Goal: Information Seeking & Learning: Check status

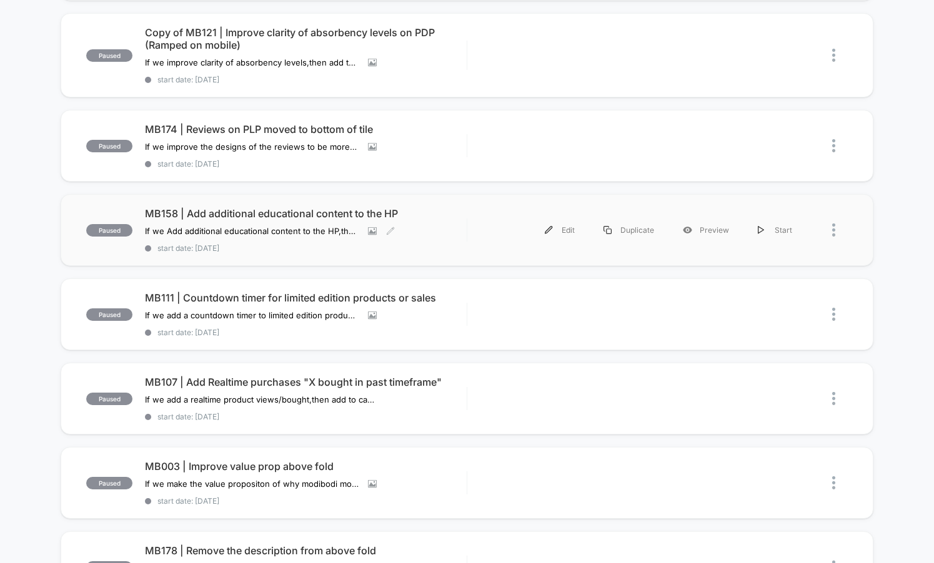
scroll to position [209, 0]
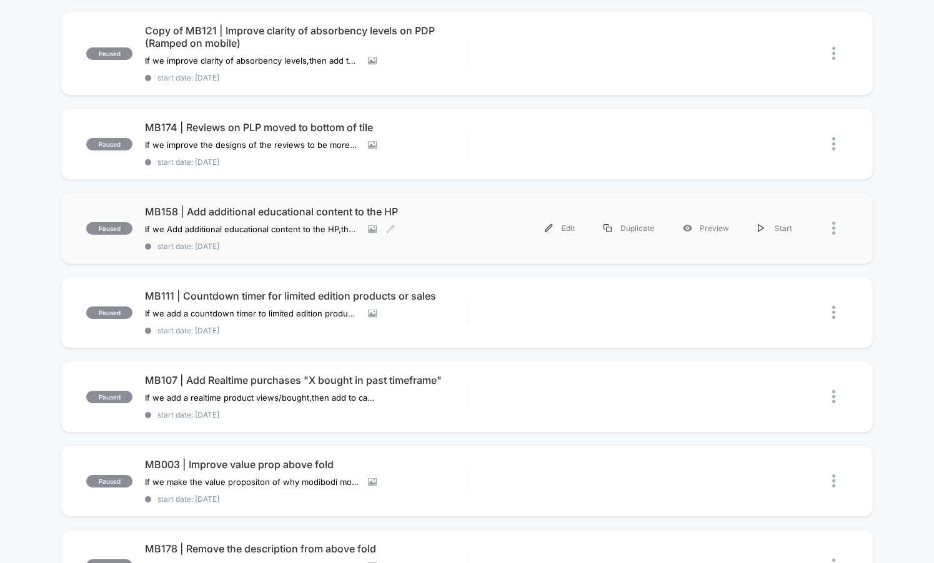
click at [405, 209] on span "MB158 | Add additional educational content to the HP" at bounding box center [306, 211] width 322 height 12
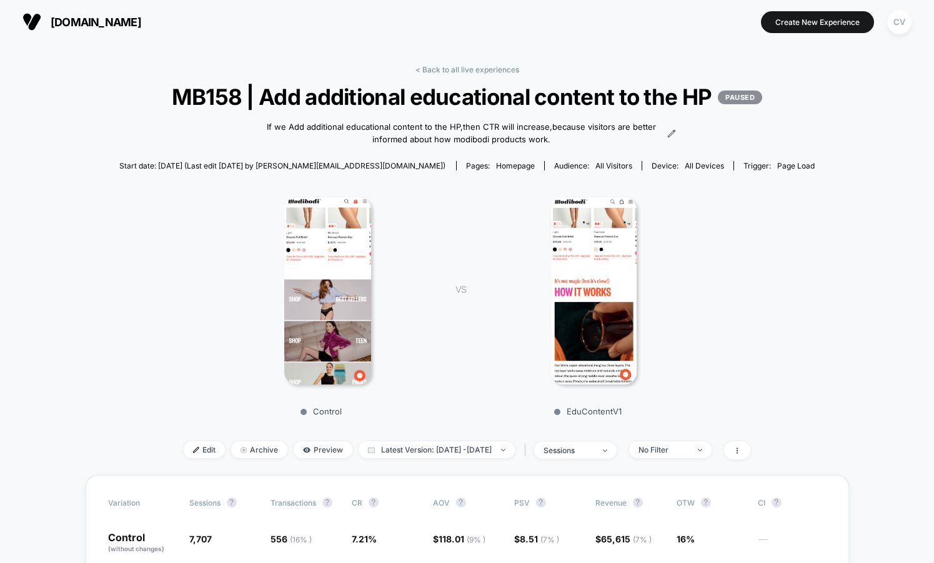
scroll to position [14, 0]
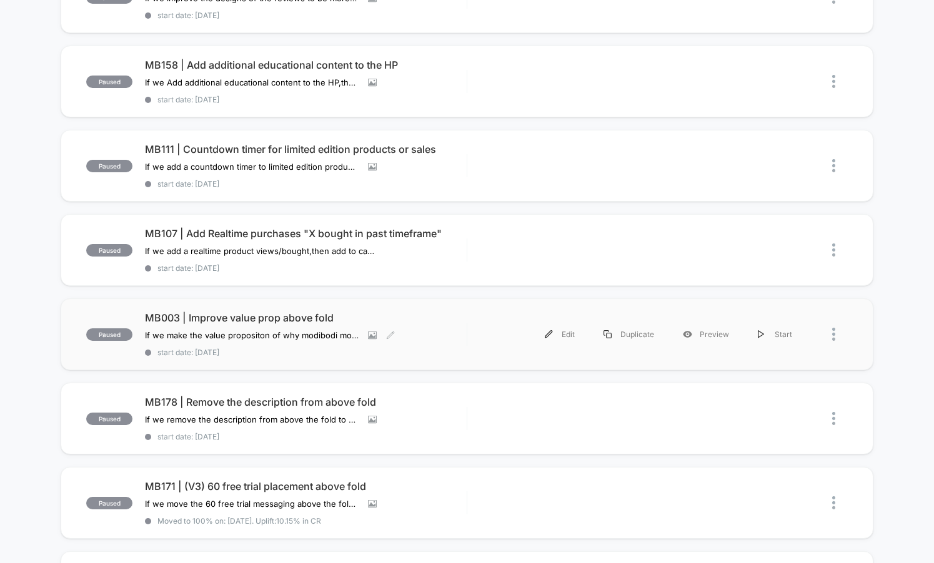
scroll to position [360, 0]
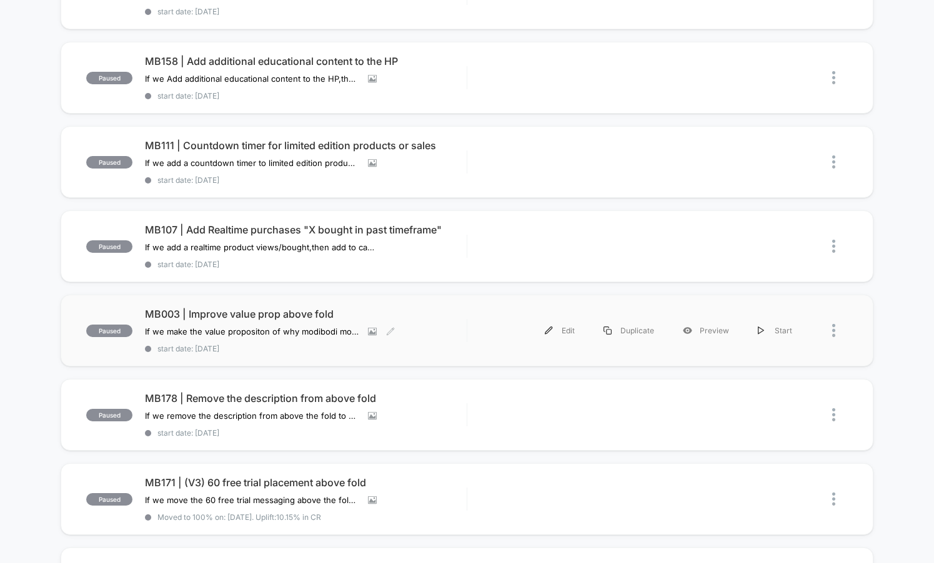
click at [434, 318] on span "MB003 | Improve value prop above fold" at bounding box center [306, 314] width 322 height 12
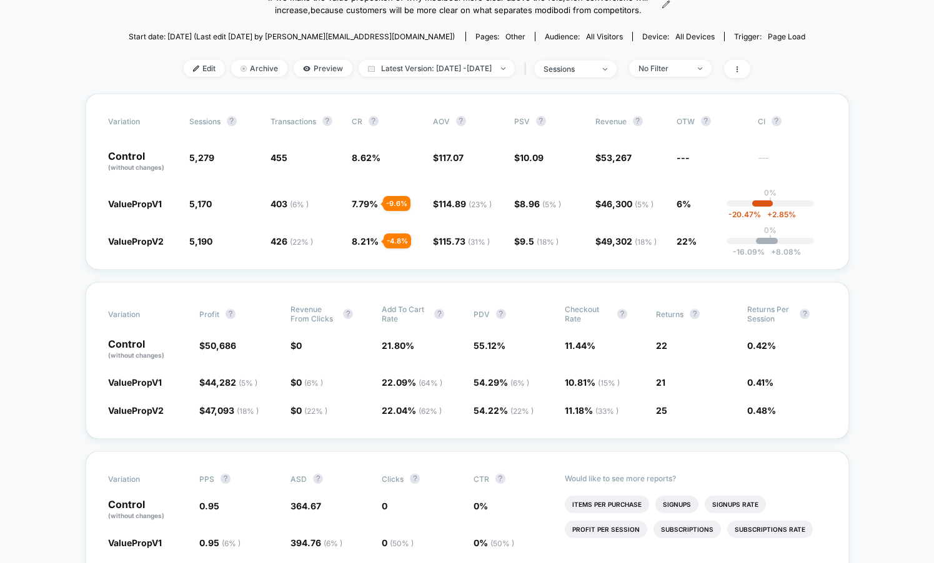
scroll to position [151, 0]
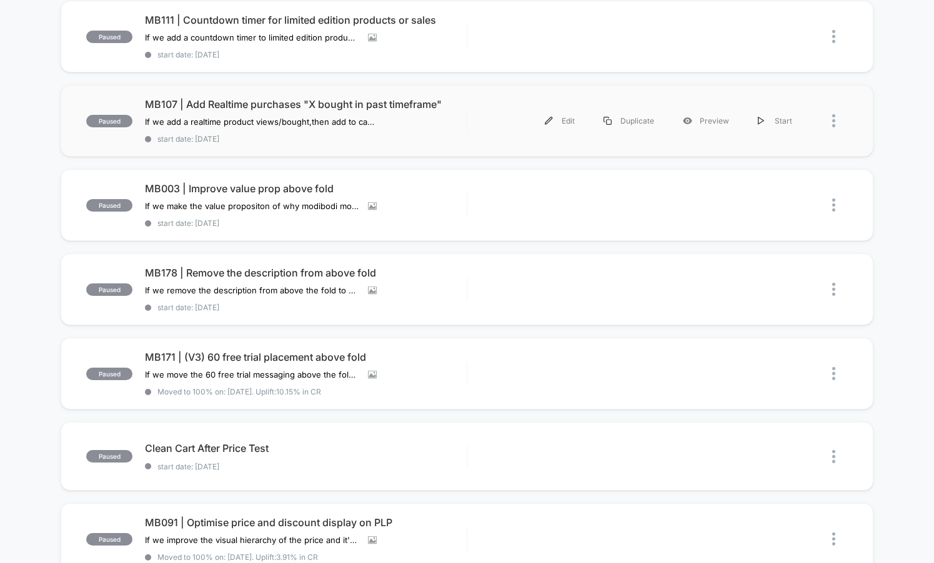
scroll to position [486, 0]
click at [384, 355] on span "MB171 | (V3) 60 free trial placement above fold" at bounding box center [306, 356] width 322 height 12
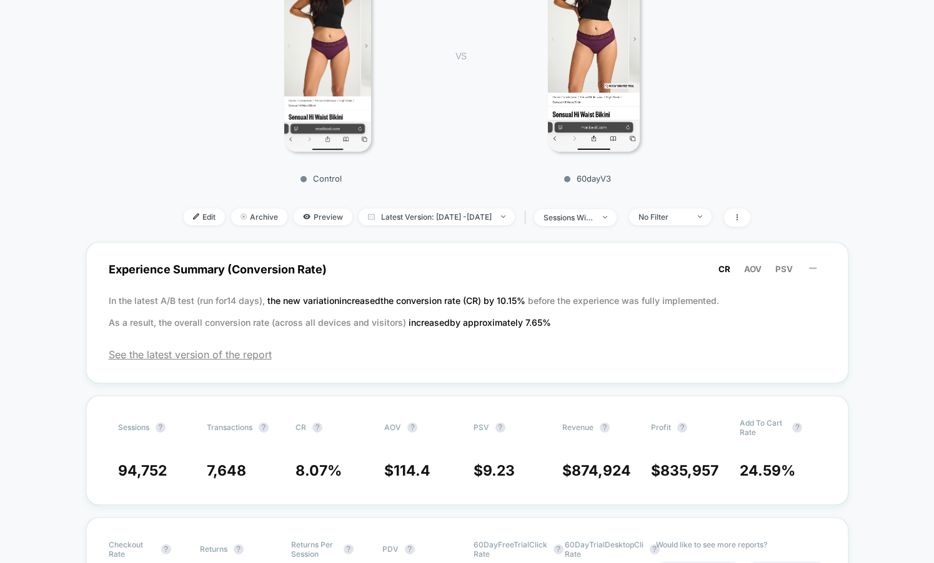
scroll to position [309, 0]
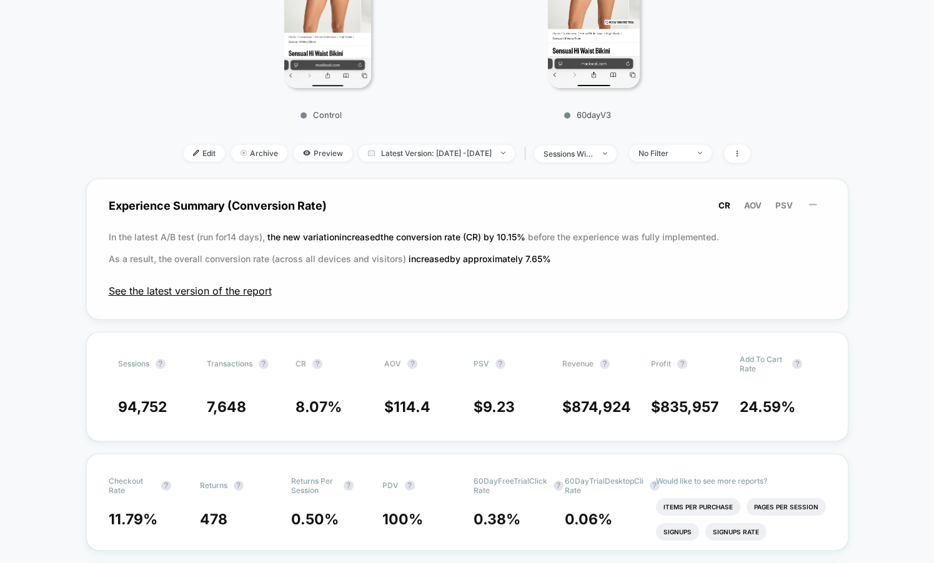
click at [244, 294] on span "See the latest version of the report" at bounding box center [467, 291] width 717 height 12
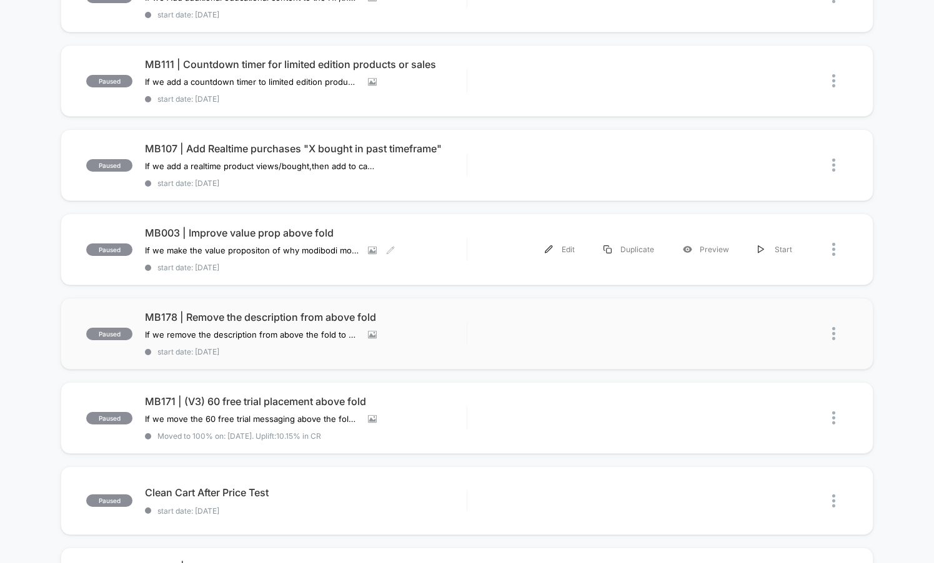
scroll to position [476, 0]
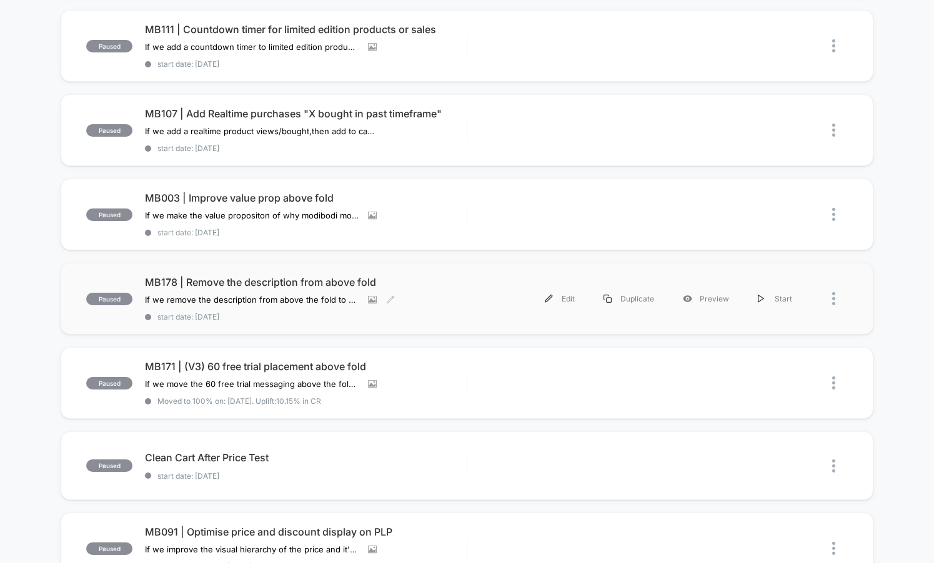
click at [400, 280] on span "MB178 | Remove the description from above fold" at bounding box center [306, 282] width 322 height 12
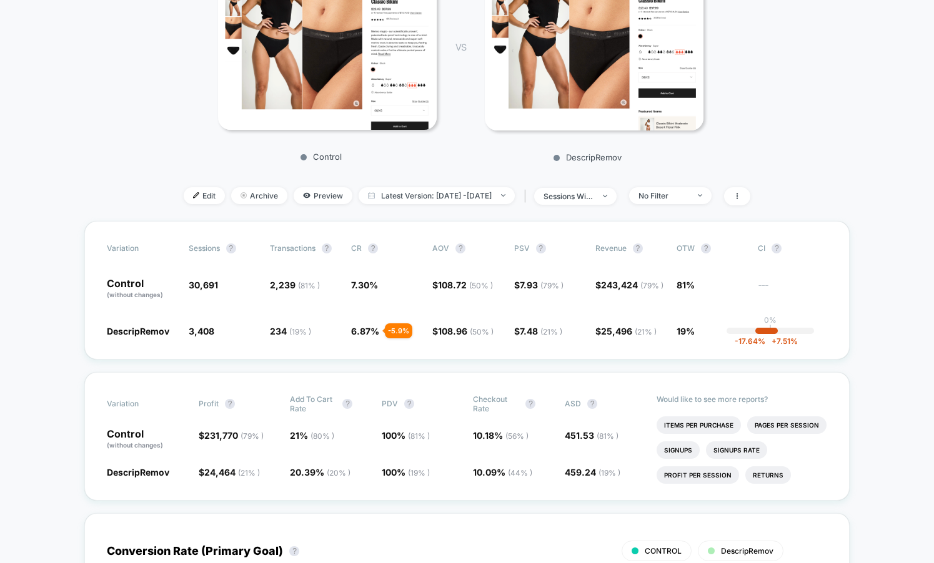
scroll to position [221, 0]
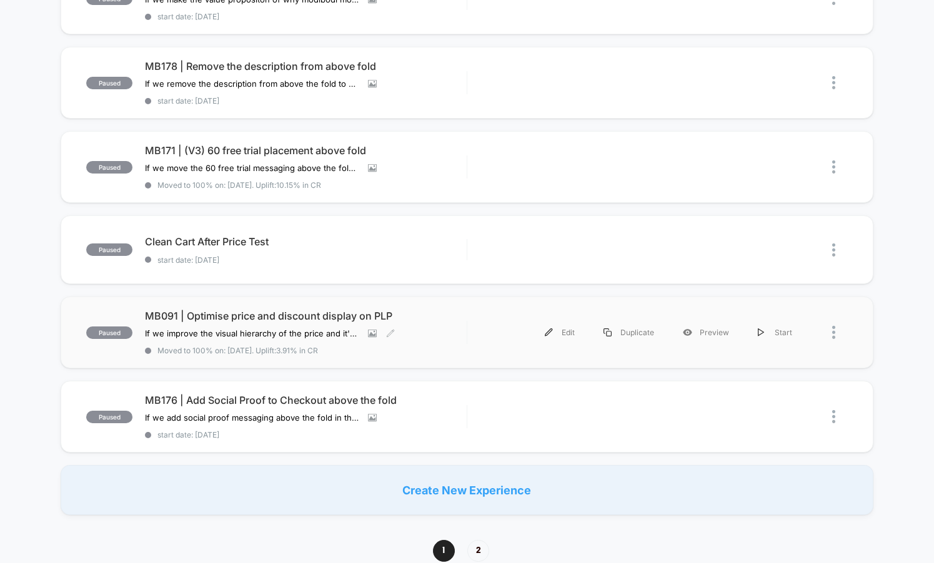
scroll to position [699, 0]
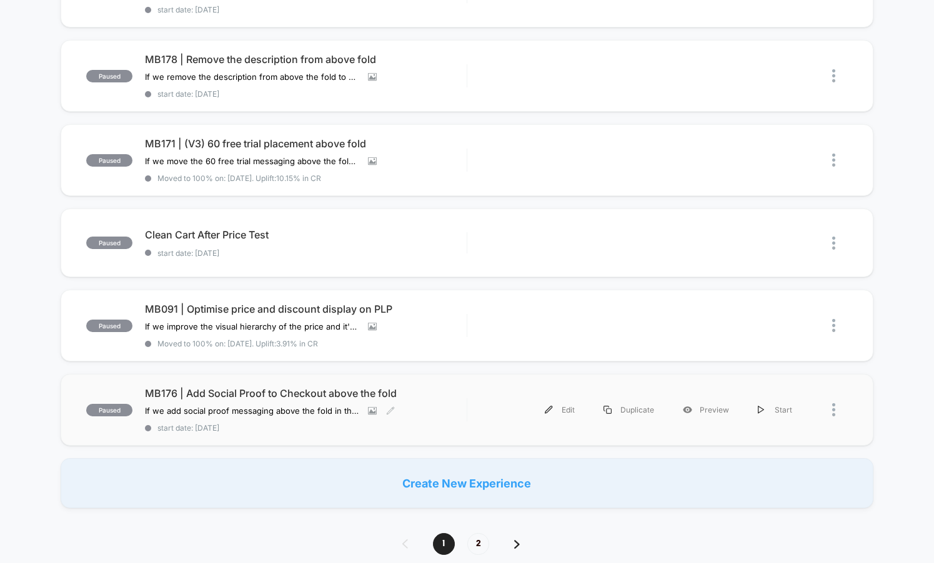
click at [427, 396] on span "MB176 | Add Social Proof to Checkout above the fold" at bounding box center [306, 393] width 322 height 12
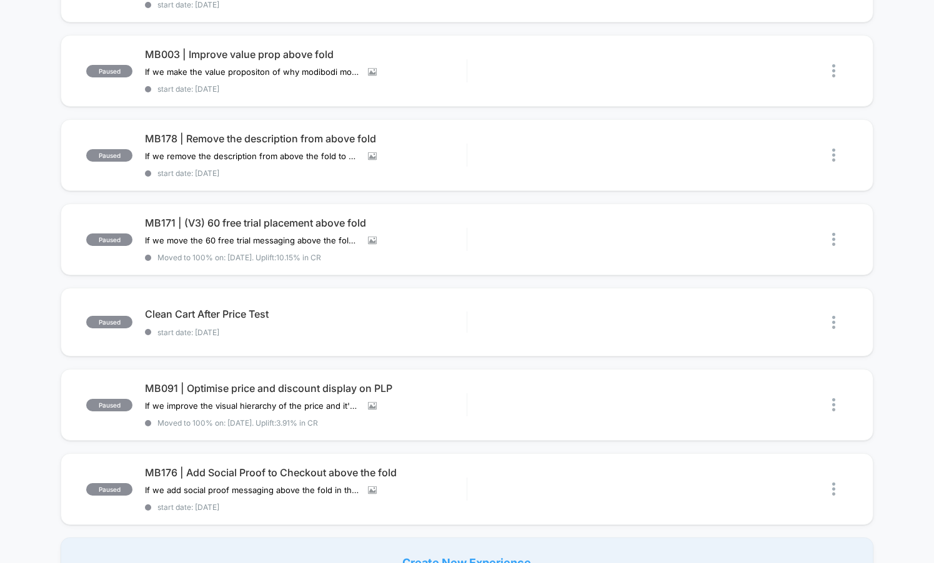
scroll to position [586, 0]
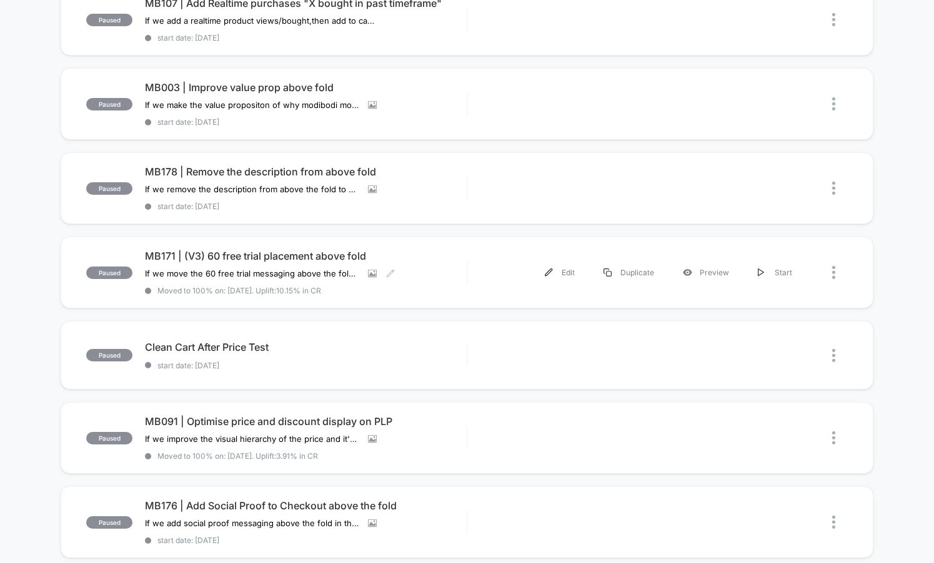
click at [458, 252] on span "MB171 | (V3) 60 free trial placement above fold" at bounding box center [306, 256] width 322 height 12
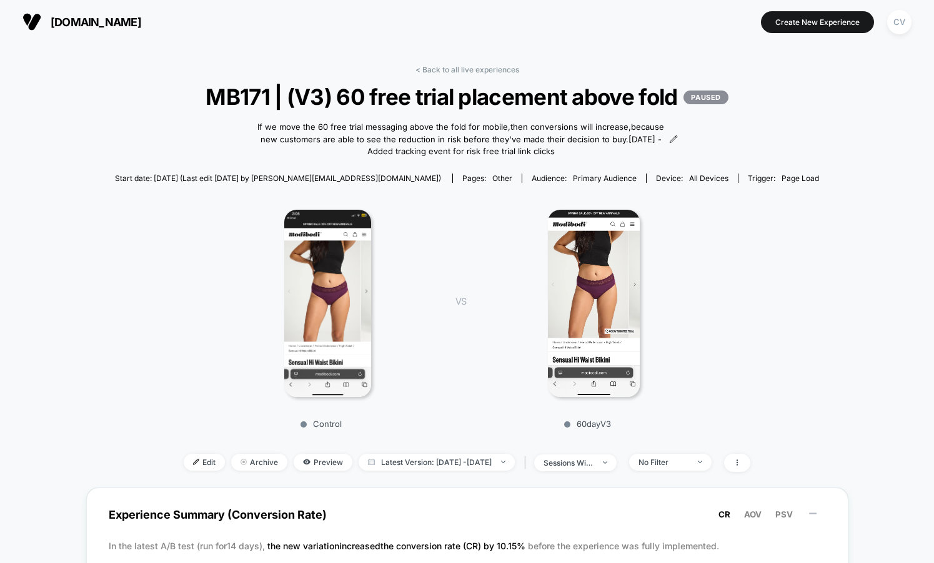
click at [599, 290] on img at bounding box center [594, 303] width 92 height 187
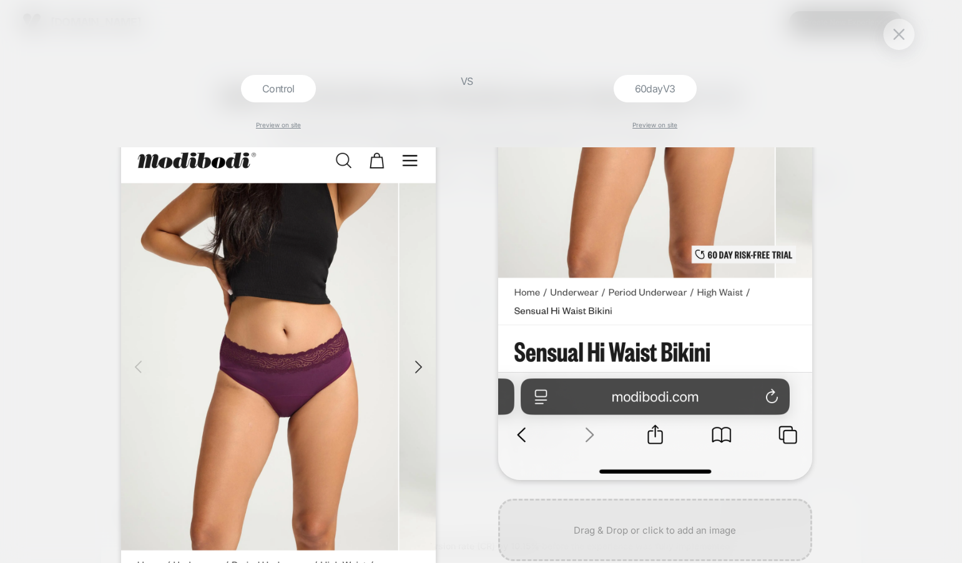
scroll to position [309, 0]
click at [910, 26] on div at bounding box center [899, 34] width 31 height 31
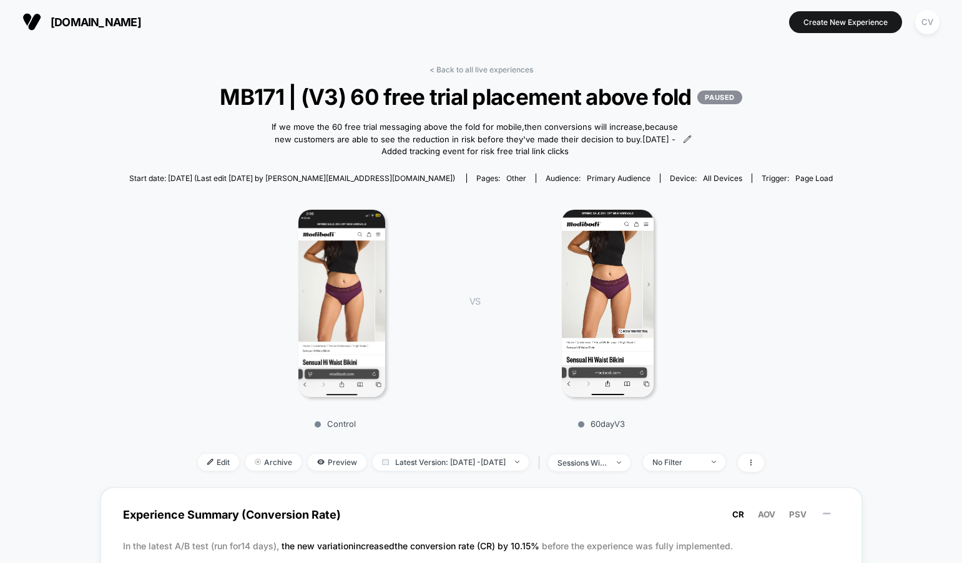
click at [585, 289] on img at bounding box center [608, 303] width 92 height 187
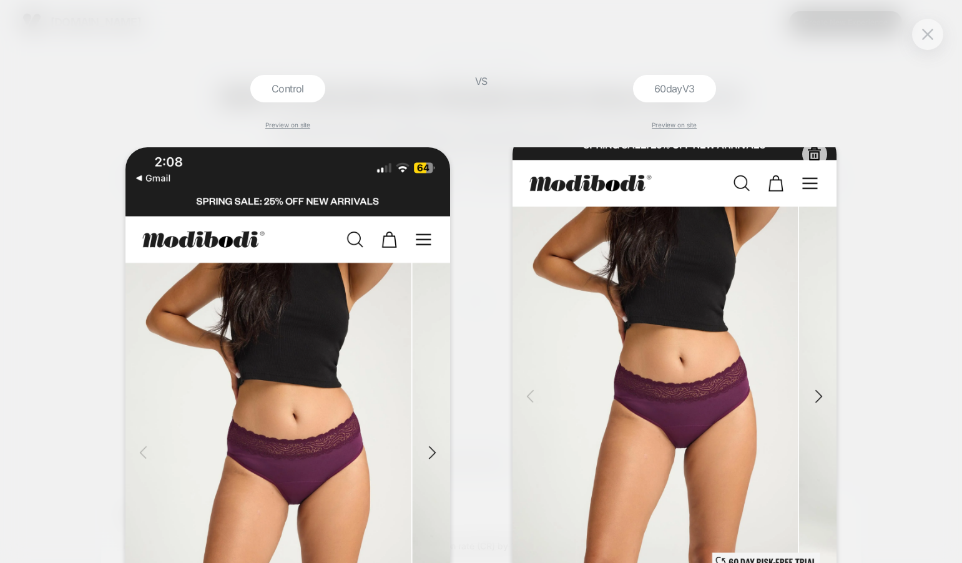
scroll to position [0, 0]
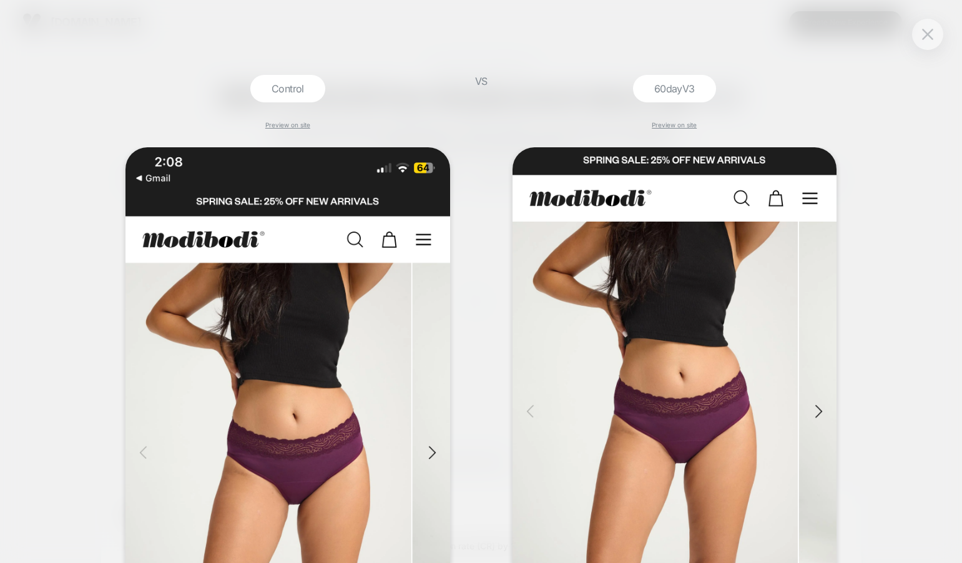
click at [933, 32] on button at bounding box center [928, 34] width 19 height 19
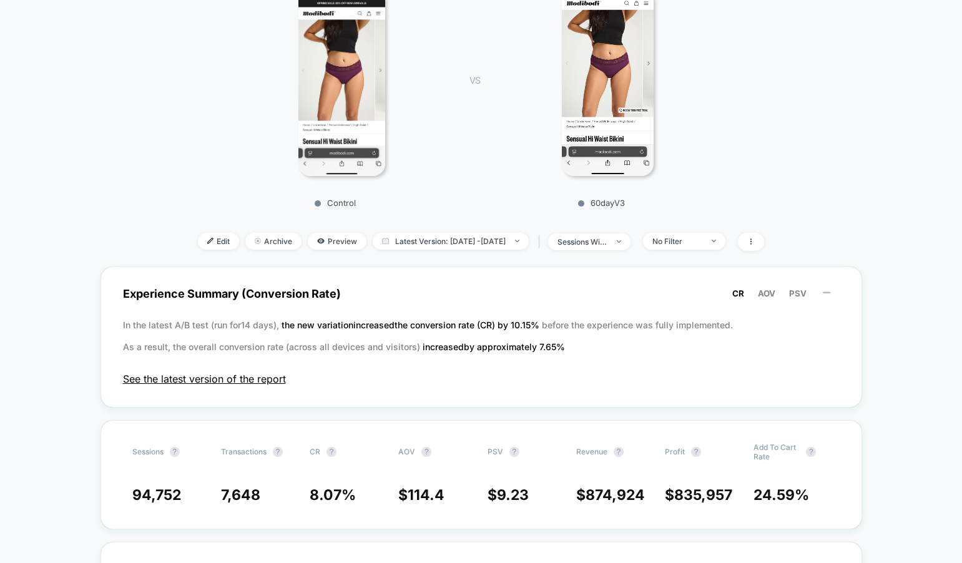
scroll to position [223, 0]
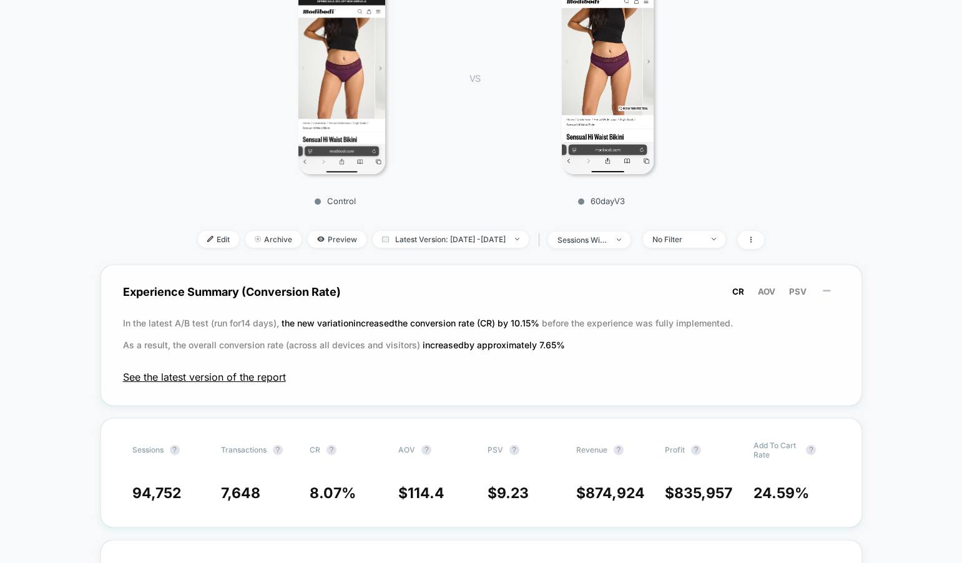
click at [266, 378] on span "See the latest version of the report" at bounding box center [481, 377] width 717 height 12
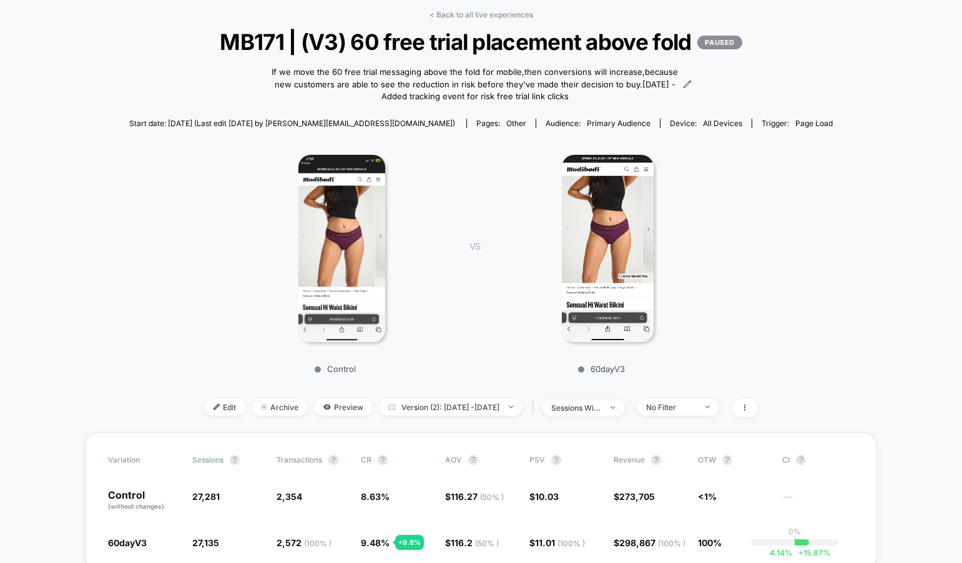
scroll to position [155, 0]
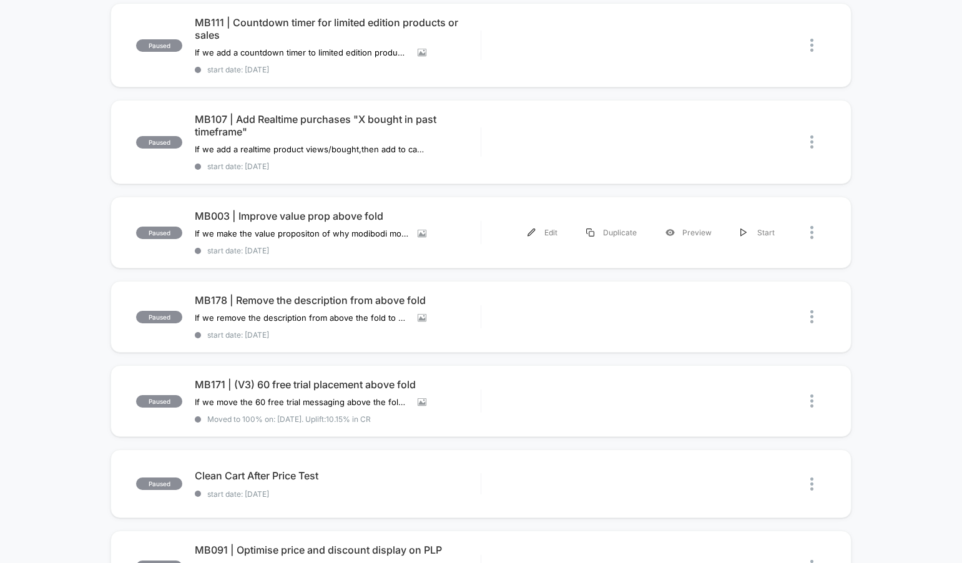
scroll to position [542, 0]
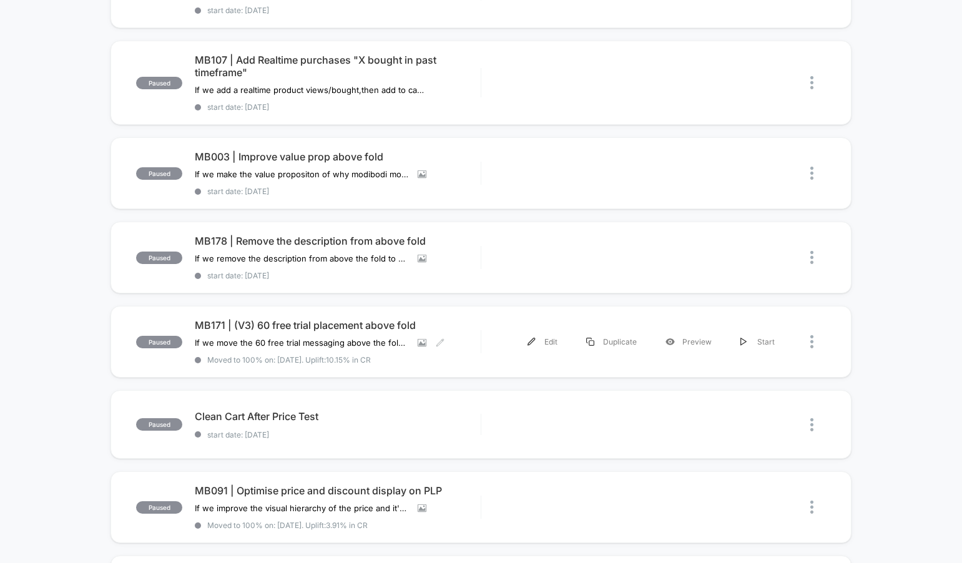
click at [429, 320] on span "MB171 | (V3) 60 free trial placement above fold" at bounding box center [338, 325] width 286 height 12
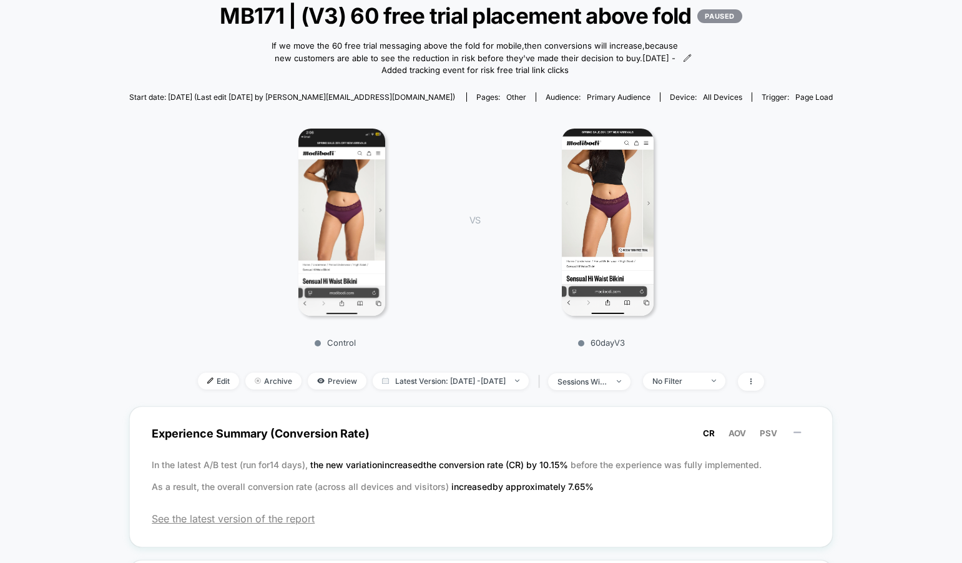
scroll to position [150, 0]
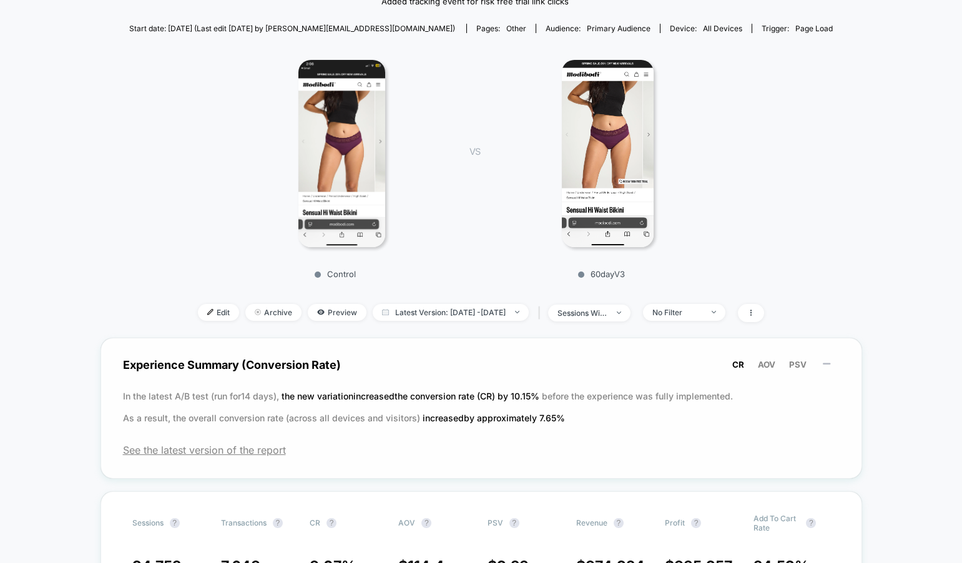
drag, startPoint x: 122, startPoint y: 395, endPoint x: 292, endPoint y: 395, distance: 169.9
click at [292, 395] on div "Experience Summary (Conversion Rate) CR AOV PSV In the latest A/B test (run for…" at bounding box center [482, 408] width 762 height 141
drag, startPoint x: 227, startPoint y: 395, endPoint x: 603, endPoint y: 400, distance: 376.0
click at [598, 400] on p "In the latest A/B test (run for 14 days), the new variation increased the conve…" at bounding box center [481, 407] width 717 height 44
drag, startPoint x: 710, startPoint y: 395, endPoint x: 347, endPoint y: 405, distance: 363.0
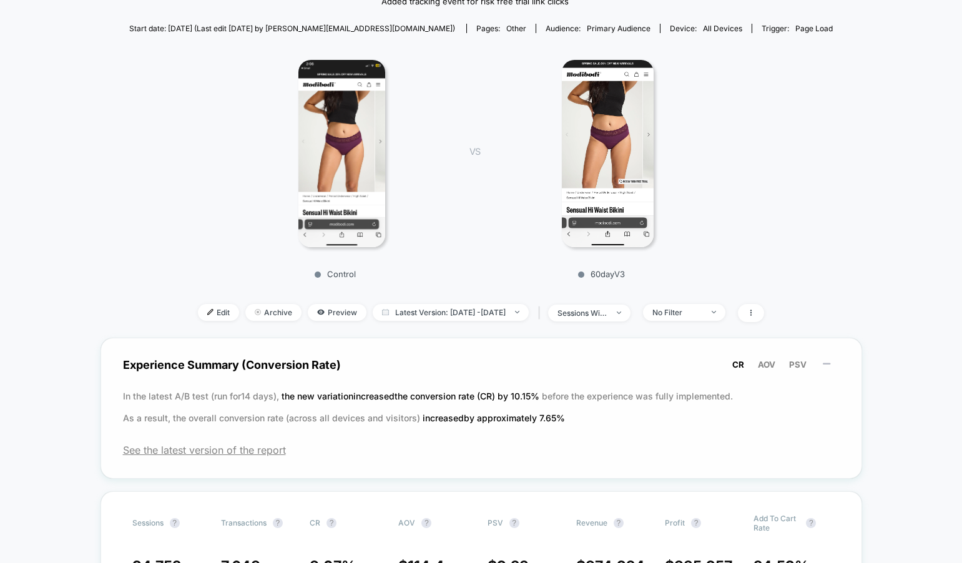
click at [348, 405] on p "In the latest A/B test (run for 14 days), the new variation increased the conve…" at bounding box center [481, 407] width 717 height 44
click at [767, 365] on span "AOV" at bounding box center [766, 365] width 17 height 10
drag, startPoint x: 752, startPoint y: 364, endPoint x: 744, endPoint y: 364, distance: 7.5
click at [750, 364] on div "CR AOV PSV" at bounding box center [783, 365] width 114 height 16
click at [743, 363] on span "CR" at bounding box center [739, 365] width 12 height 10
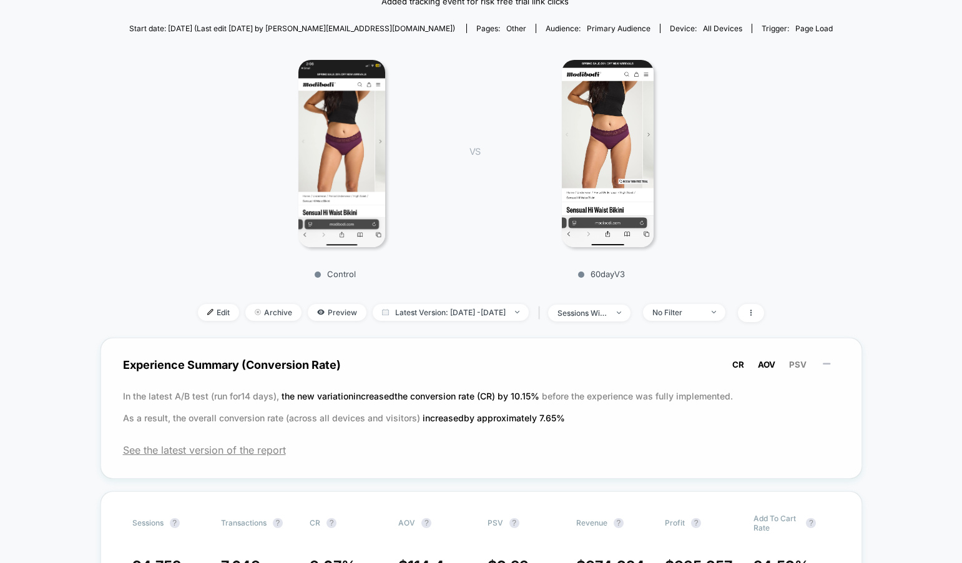
click at [760, 363] on span "AOV" at bounding box center [766, 365] width 17 height 10
click at [798, 364] on span "PSV" at bounding box center [797, 365] width 17 height 10
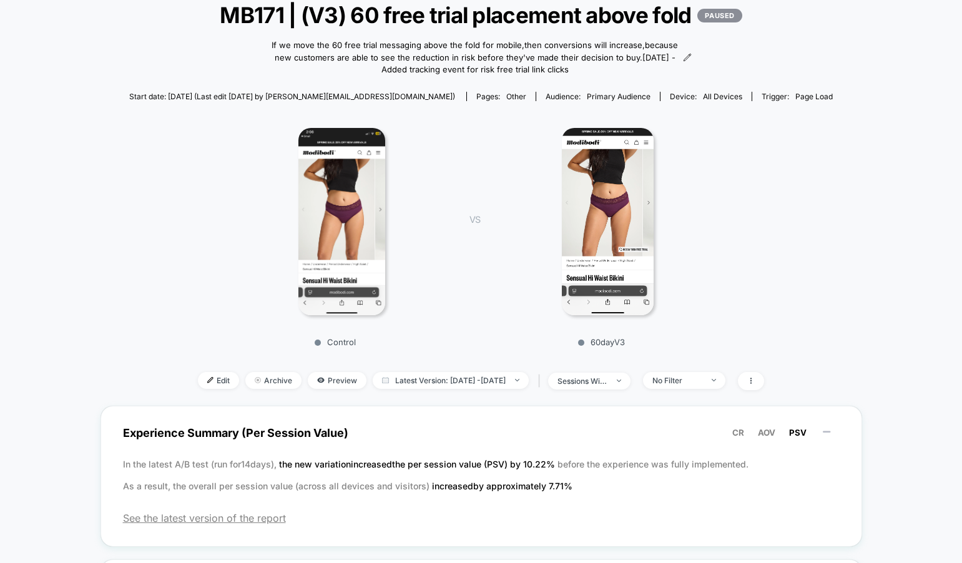
scroll to position [148, 0]
